Goal: Navigation & Orientation: Find specific page/section

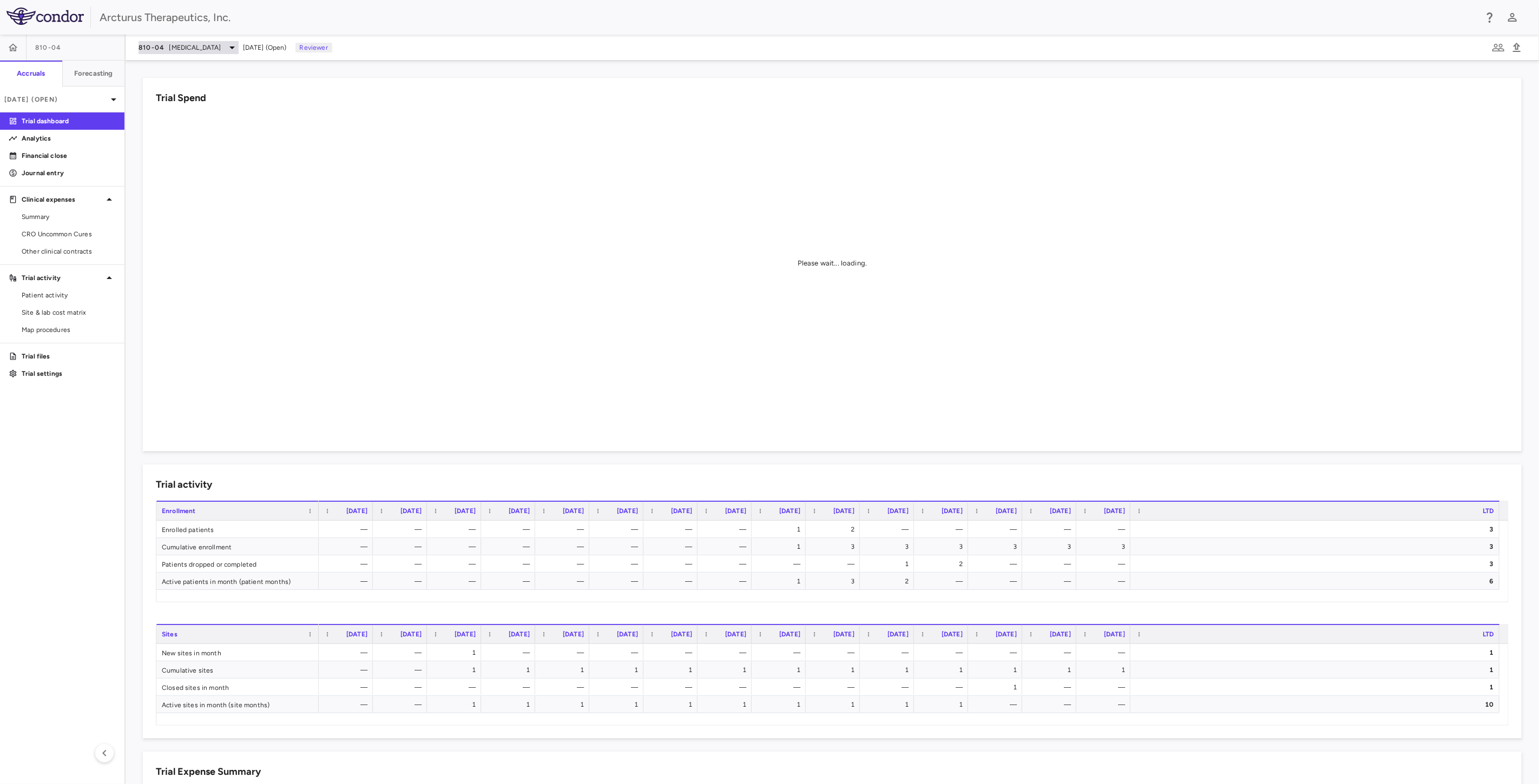
click at [238, 41] on div "810-04 [MEDICAL_DATA]" at bounding box center [189, 48] width 100 height 13
click at [181, 95] on p "[MEDICAL_DATA]" at bounding box center [229, 99] width 143 height 10
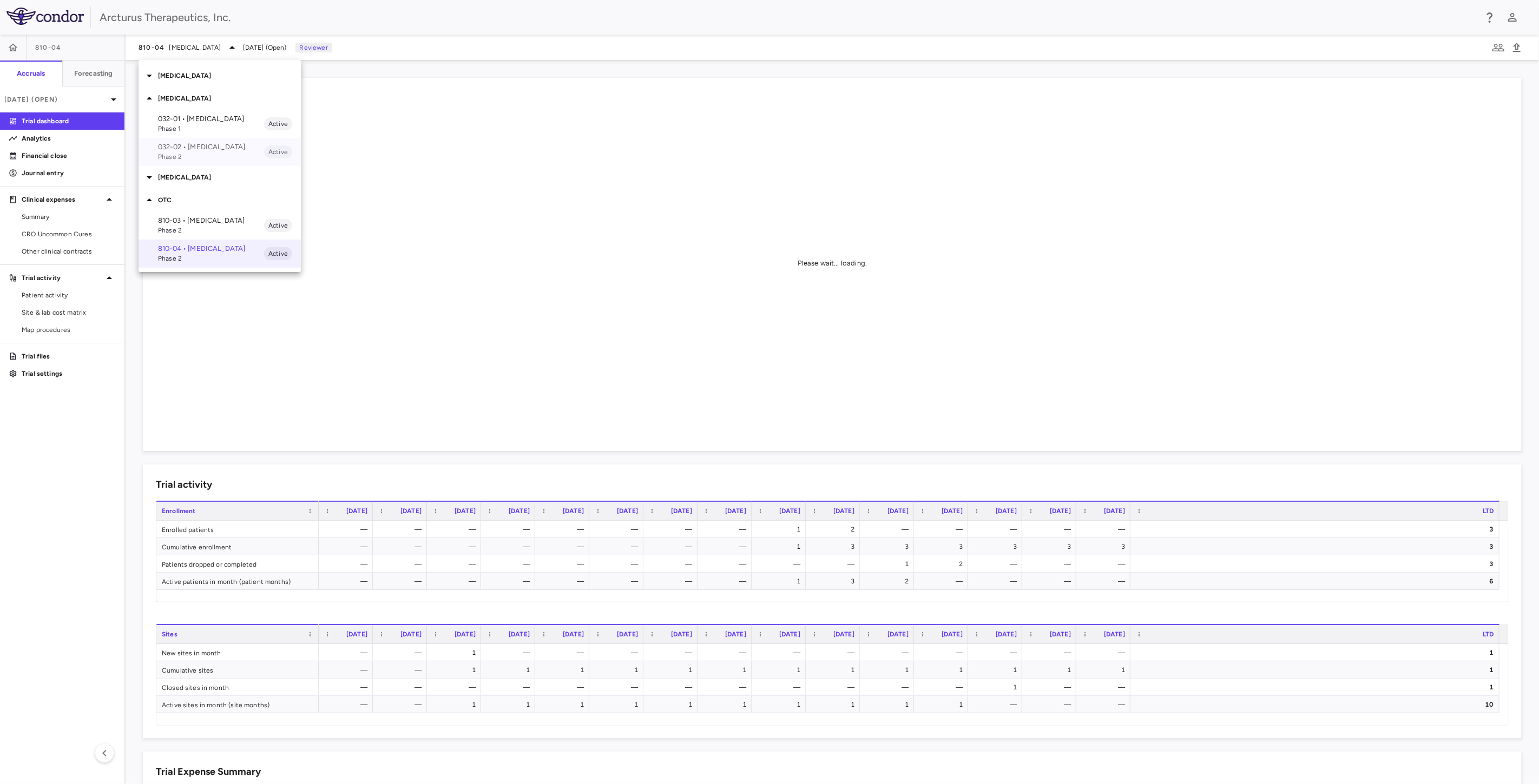
click at [192, 144] on p "032-02 • [MEDICAL_DATA]" at bounding box center [211, 147] width 106 height 10
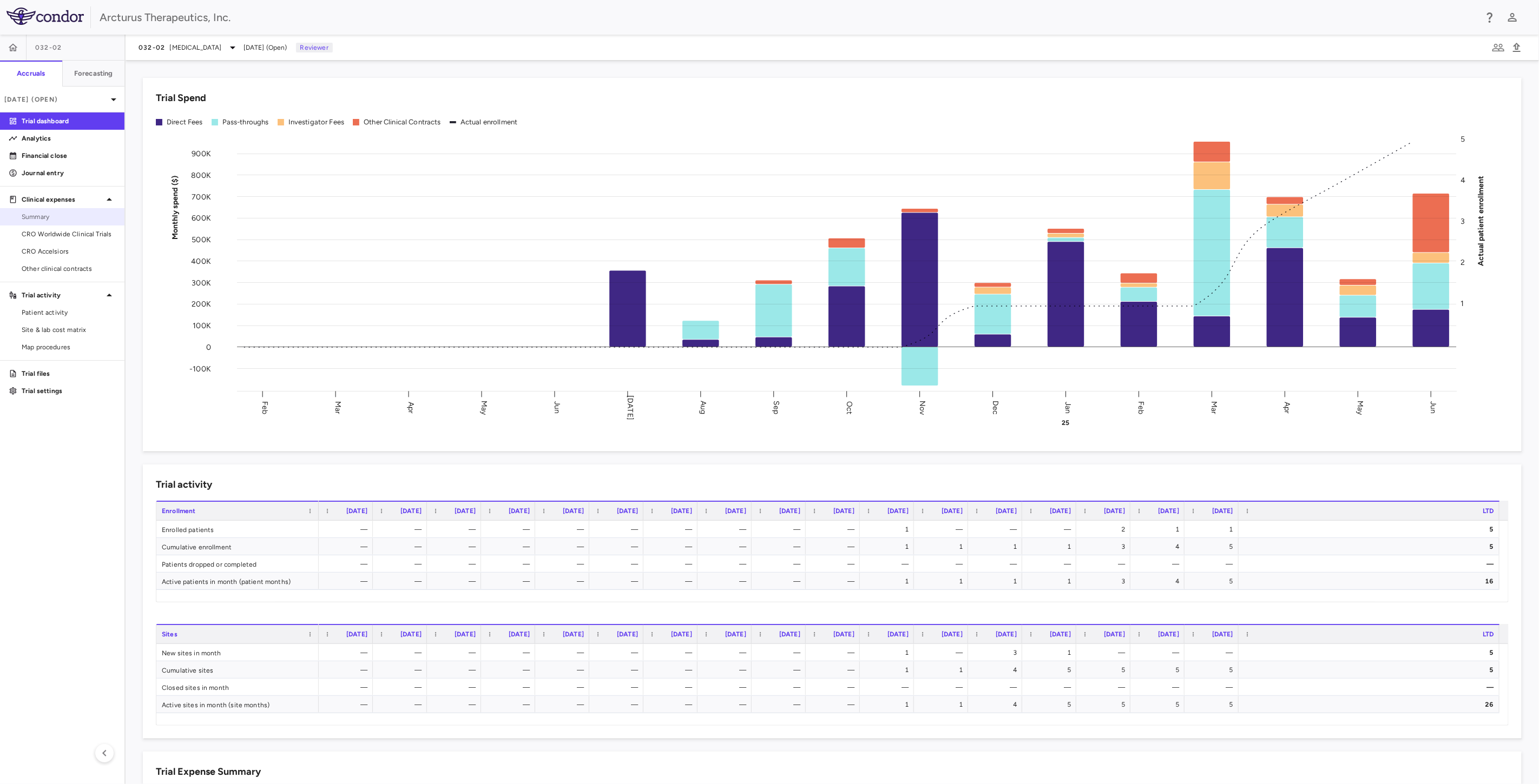
click at [75, 215] on span "Summary" at bounding box center [69, 217] width 94 height 10
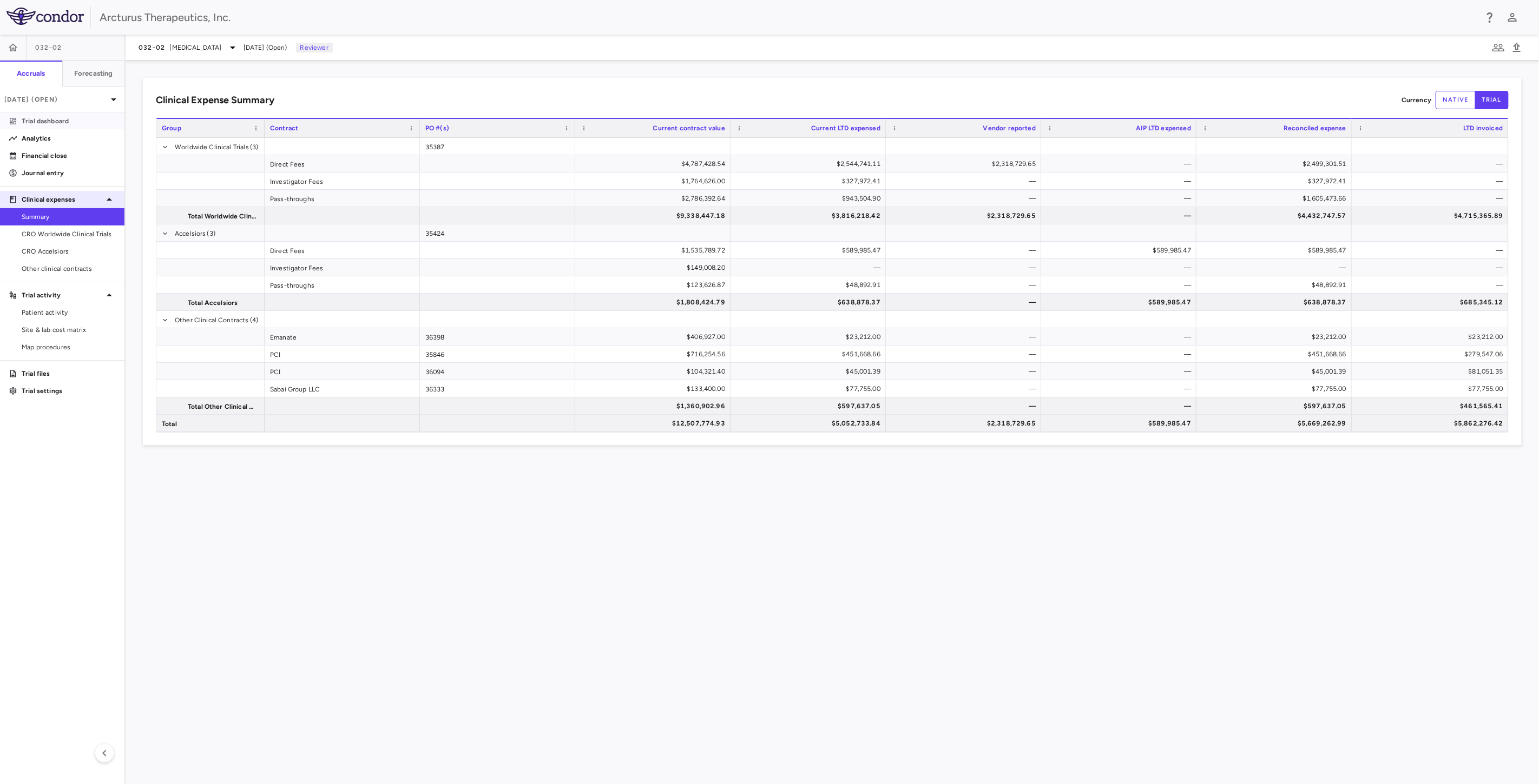
drag, startPoint x: 67, startPoint y: 119, endPoint x: 88, endPoint y: 190, distance: 74.0
click at [67, 119] on p "Trial dashboard" at bounding box center [69, 121] width 94 height 10
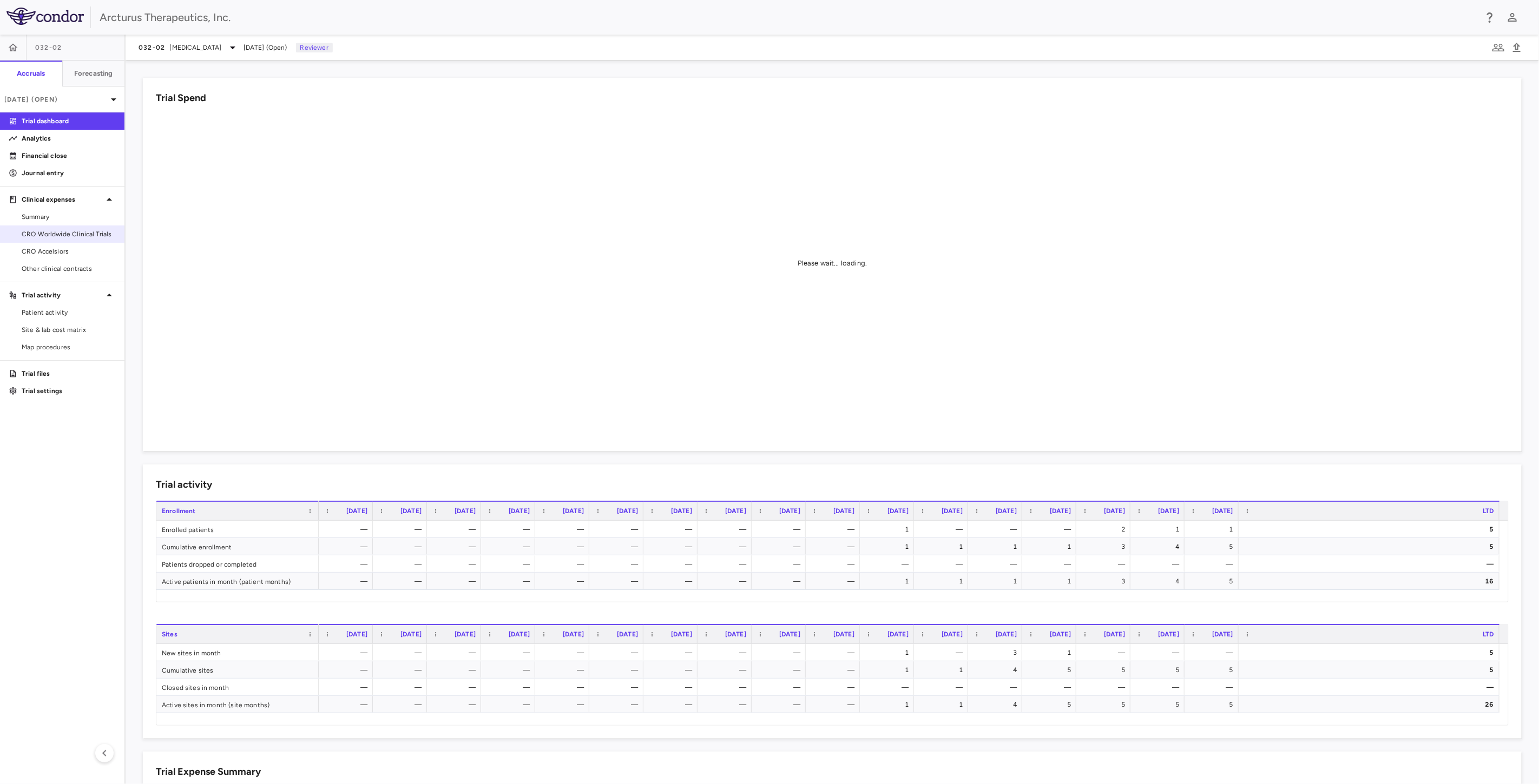
click at [62, 231] on span "CRO Worldwide Clinical Trials" at bounding box center [69, 234] width 94 height 10
